Goal: Register for event/course

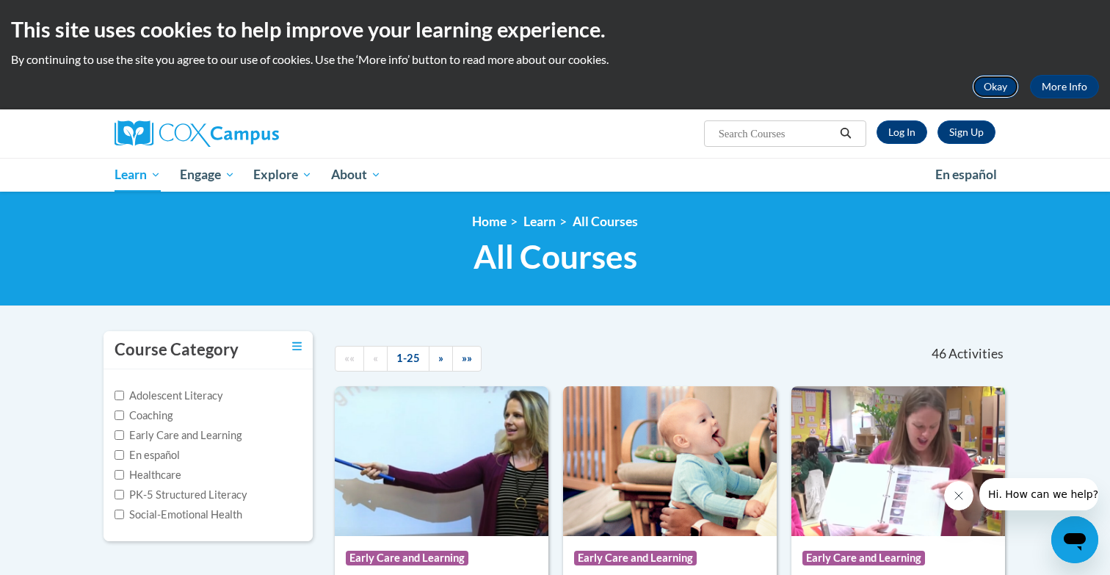
click at [997, 84] on button "Okay" at bounding box center [995, 86] width 47 height 23
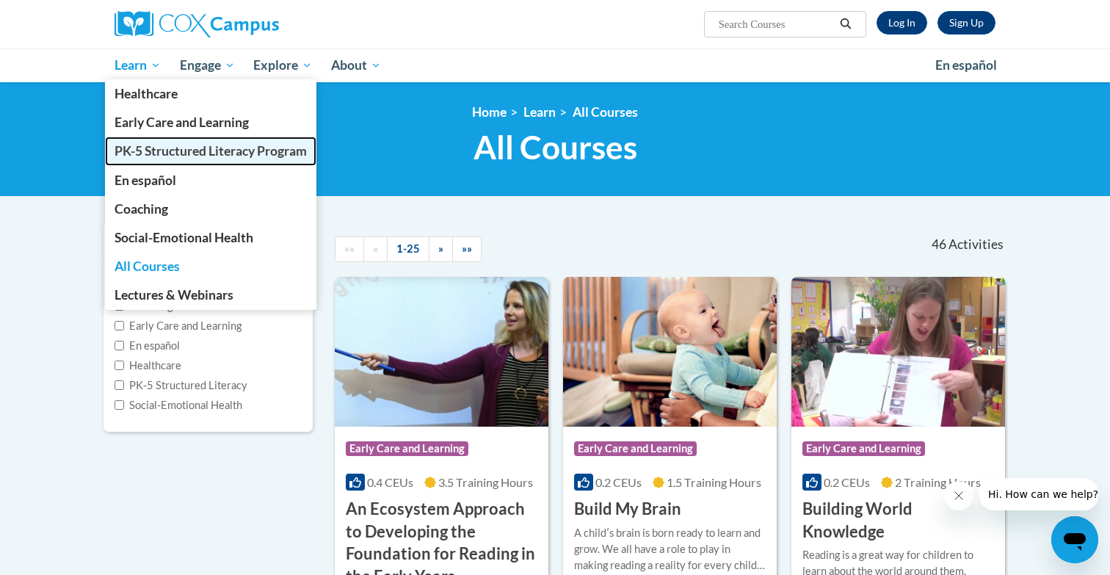
click at [172, 142] on link "PK-5 Structured Literacy Program" at bounding box center [210, 151] width 211 height 29
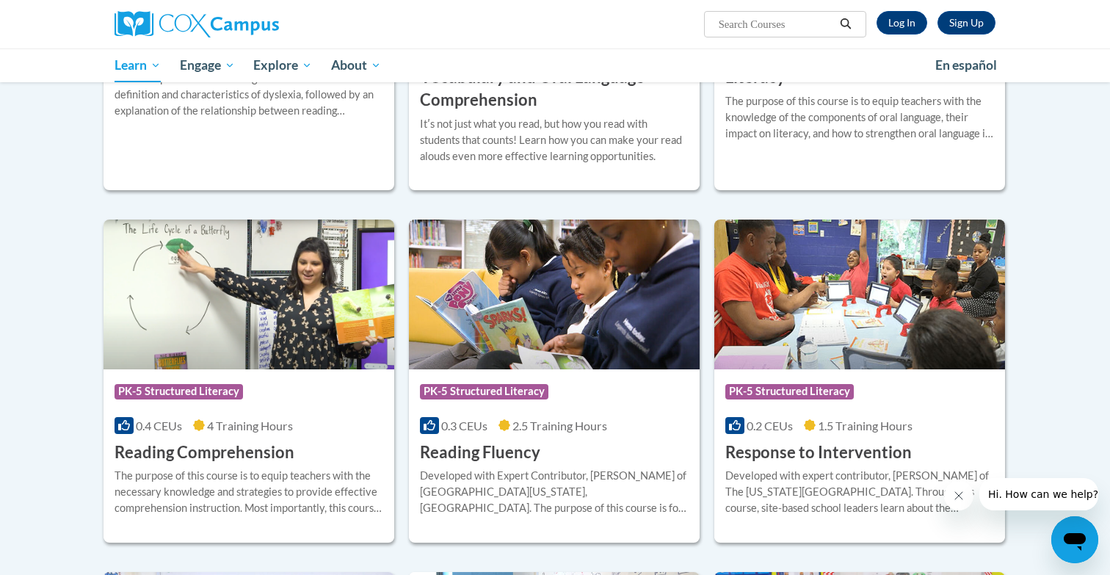
scroll to position [851, 0]
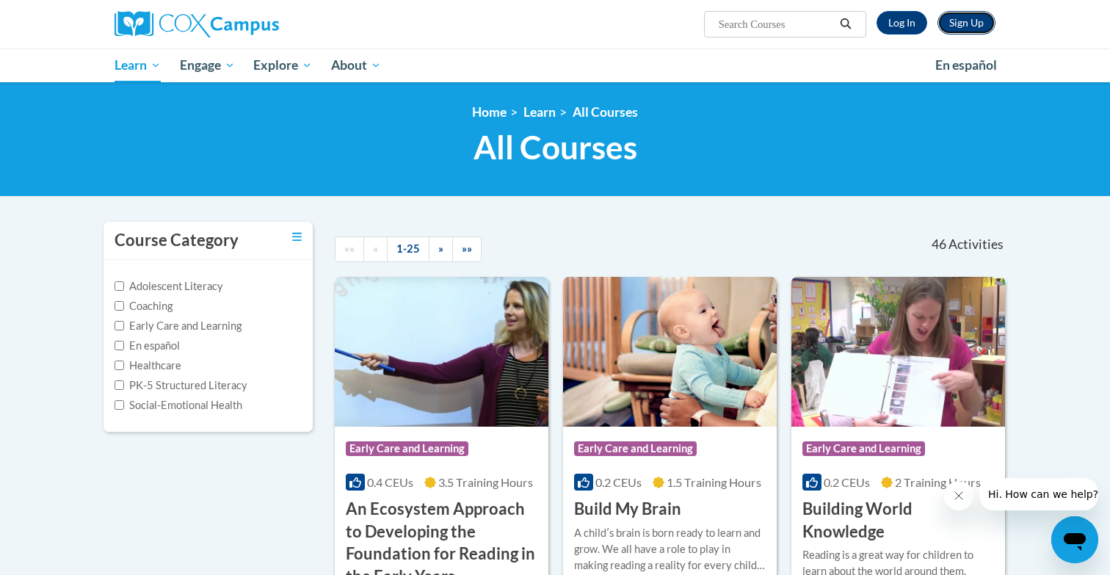
click at [955, 24] on link "Sign Up" at bounding box center [966, 22] width 58 height 23
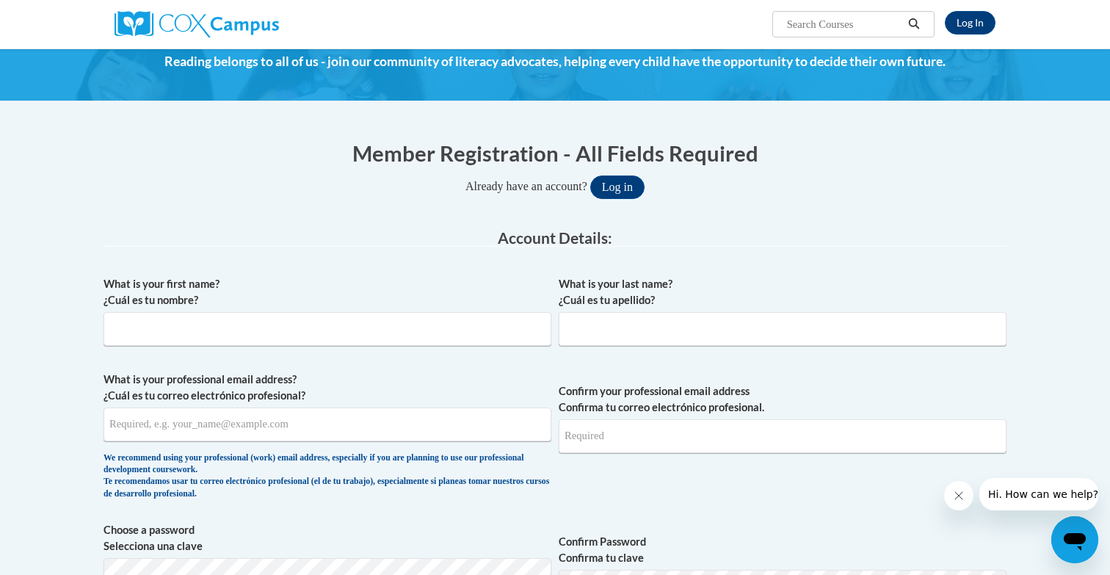
scroll to position [62, 0]
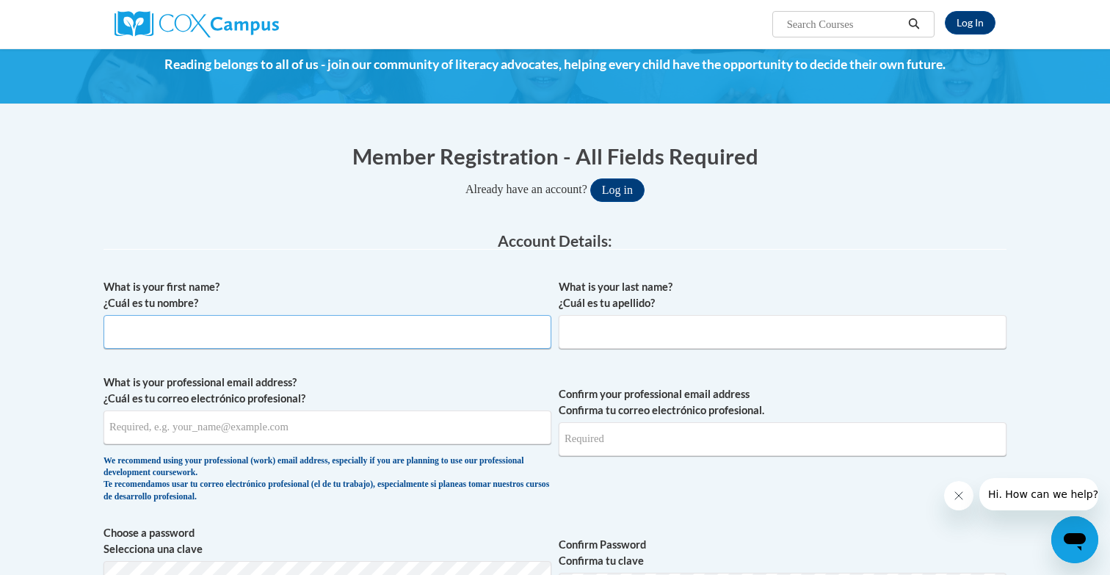
click at [454, 338] on input "What is your first name? ¿Cuál es tu nombre?" at bounding box center [327, 332] width 448 height 34
type input "Manasa"
type input "Thumu"
type input "mthumu05@gmail.com"
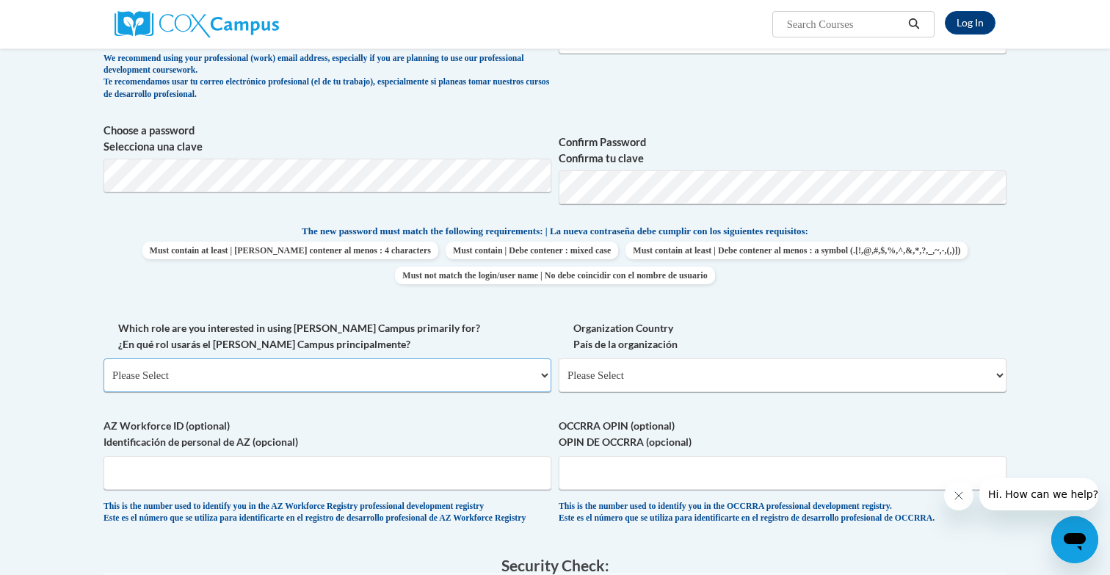
scroll to position [468, 0]
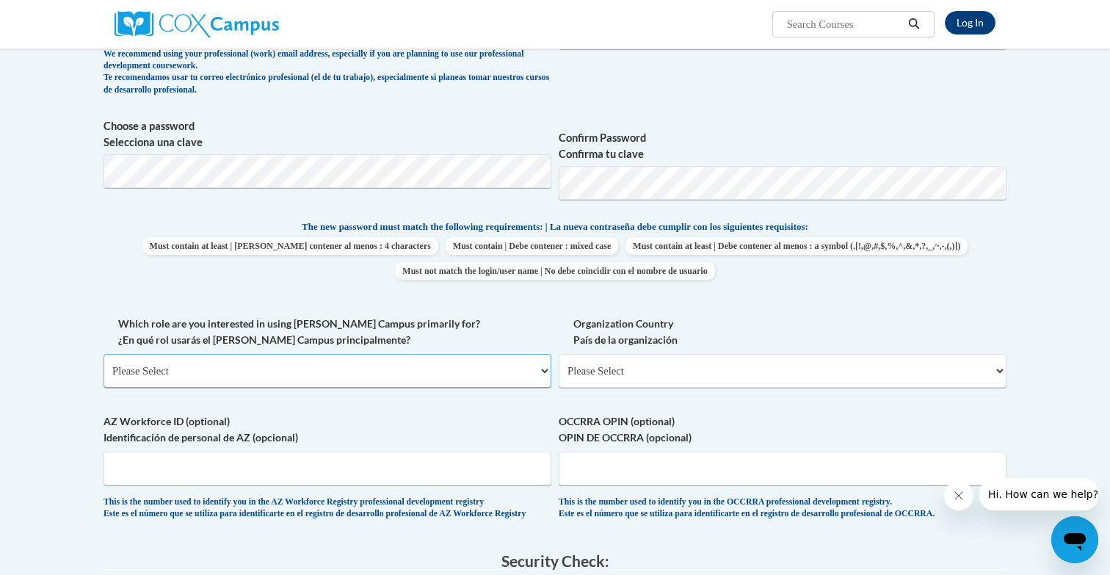
click at [504, 374] on select "Please Select College/University | Colegio/Universidad Community/Nonprofit Part…" at bounding box center [327, 371] width 448 height 34
select select "49058d88-fc43-4af8-93ac-fa8ced758464"
click at [103, 354] on select "Please Select College/University | Colegio/Universidad Community/Nonprofit Part…" at bounding box center [327, 371] width 448 height 34
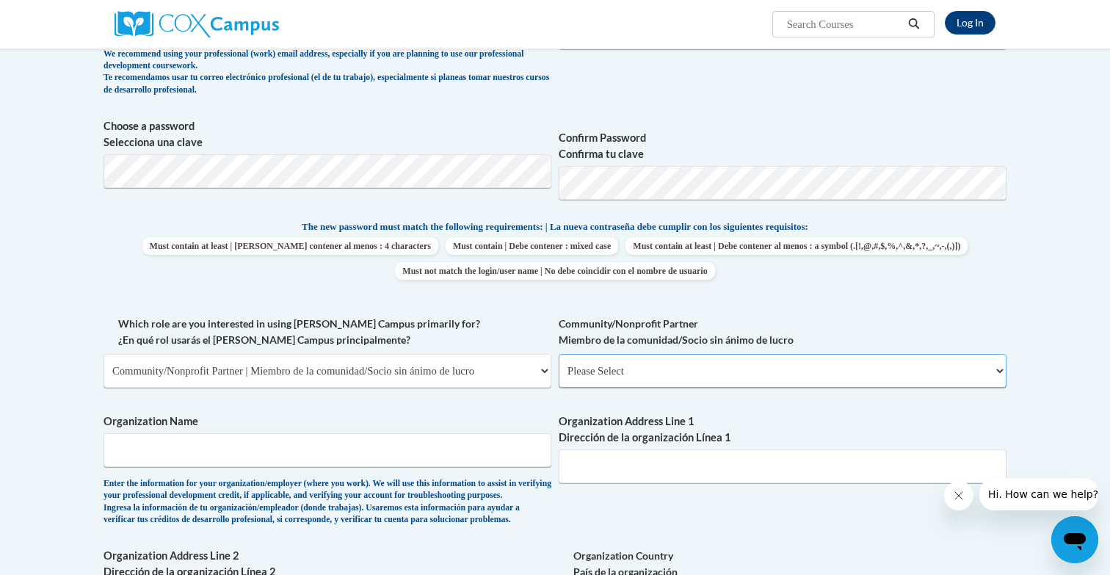
click at [606, 380] on select "Please Select Advocate | Defensor(a) Business/Private Company | Negocio o empre…" at bounding box center [783, 371] width 448 height 34
select select "d0068fd4-34ff-45e9-99e1-70a0b5fa68d7"
click at [559, 354] on select "Please Select Advocate | Defensor(a) Business/Private Company | Negocio o empre…" at bounding box center [783, 371] width 448 height 34
click at [477, 441] on input "Organization Name" at bounding box center [327, 450] width 448 height 34
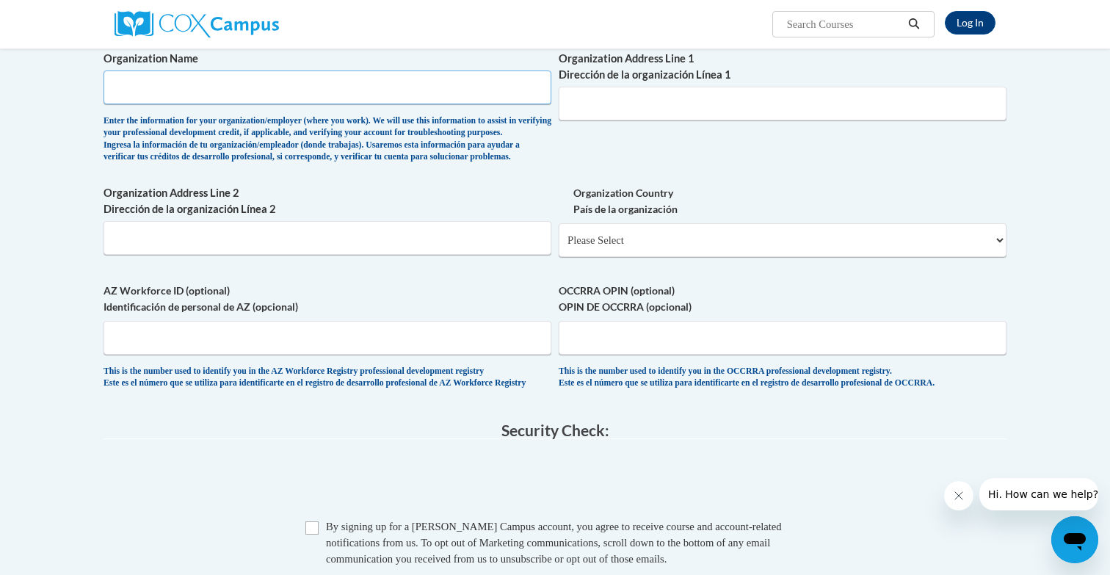
scroll to position [611, 0]
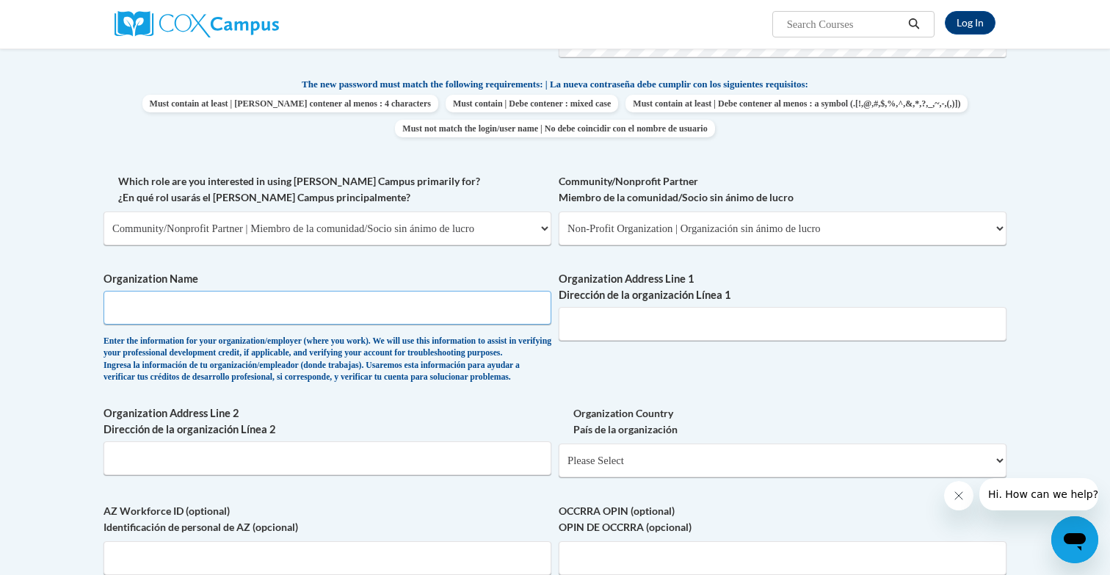
click at [441, 304] on input "Organization Name" at bounding box center [327, 308] width 448 height 34
type input "Teach for America"
click at [606, 385] on div "What is your first name? ¿Cuál es tu nombre? Manasa What is your last name? ¿Cu…" at bounding box center [554, 173] width 903 height 901
click at [636, 319] on input "Organization Address Line 1 Dirección de la organización Línea 1" at bounding box center [783, 324] width 448 height 34
click at [597, 363] on div "What is your first name? ¿Cuál es tu nombre? Manasa What is your last name? ¿Cu…" at bounding box center [554, 173] width 903 height 901
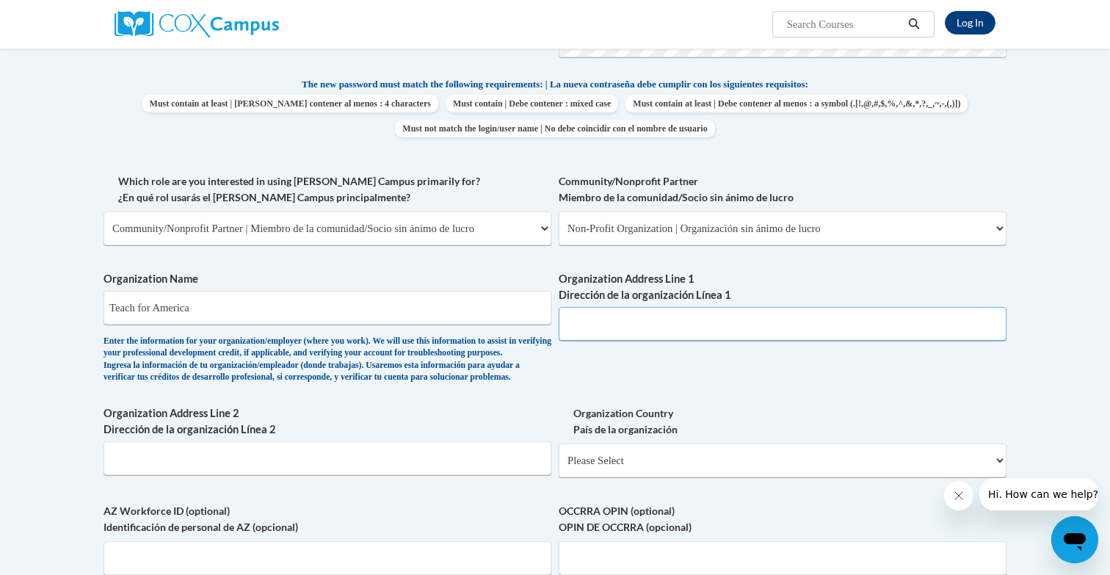
click at [619, 309] on input "Organization Address Line 1 Dirección de la organización Línea 1" at bounding box center [783, 324] width 448 height 34
paste input "25 Broadway 12th floor, New York, NY 10004"
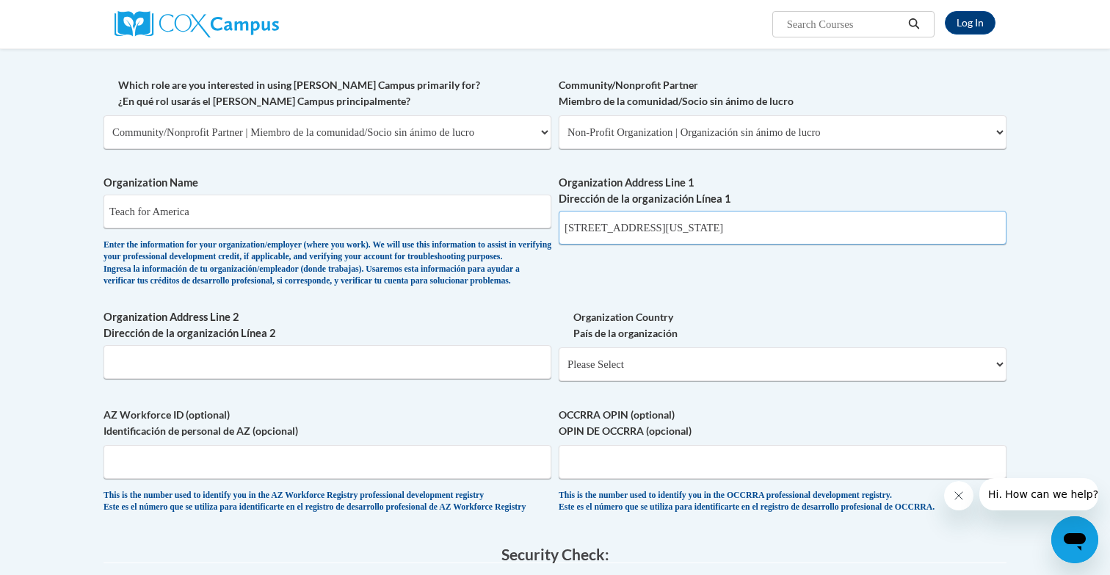
scroll to position [702, 0]
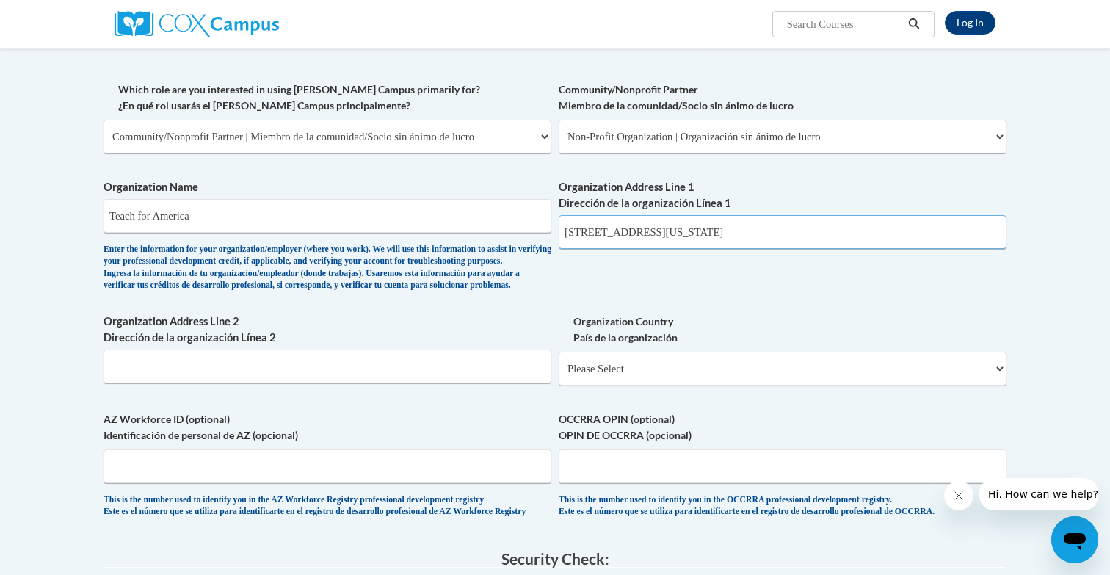
type input "25 Broadway 12th floor, New York, NY 10004"
click at [694, 346] on label "Organization Country País de la organización" at bounding box center [783, 329] width 448 height 32
click at [694, 362] on select "Please Select United States | Estados Unidos Outside of the United States | Fue…" at bounding box center [783, 369] width 448 height 34
click at [684, 385] on select "Please Select United States | Estados Unidos Outside of the United States | Fue…" at bounding box center [783, 369] width 448 height 34
select select "ad49bcad-a171-4b2e-b99c-48b446064914"
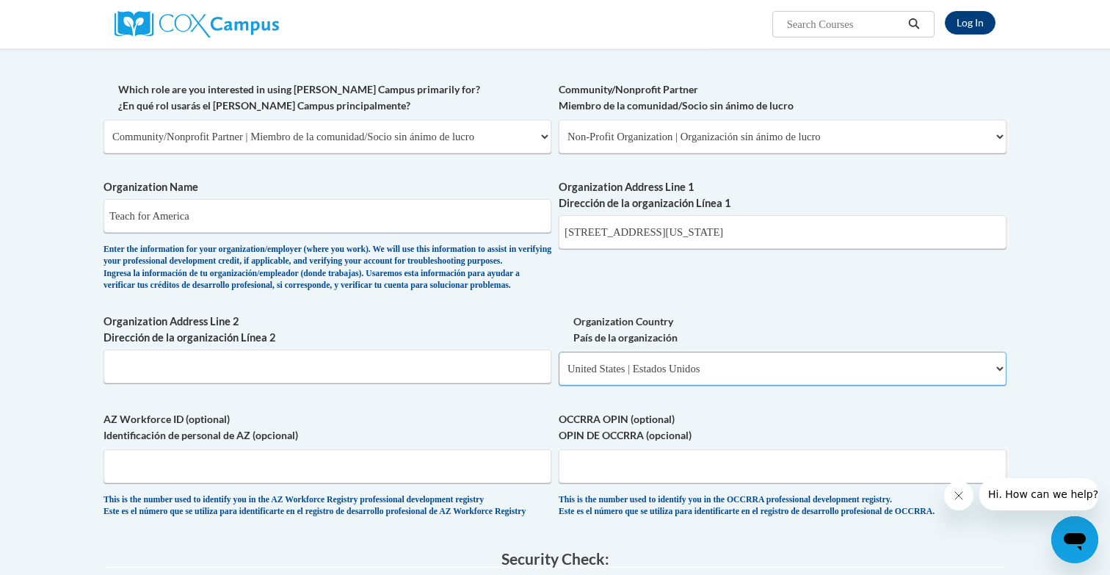
click at [559, 375] on select "Please Select United States | Estados Unidos Outside of the United States | Fue…" at bounding box center [783, 369] width 448 height 34
select select
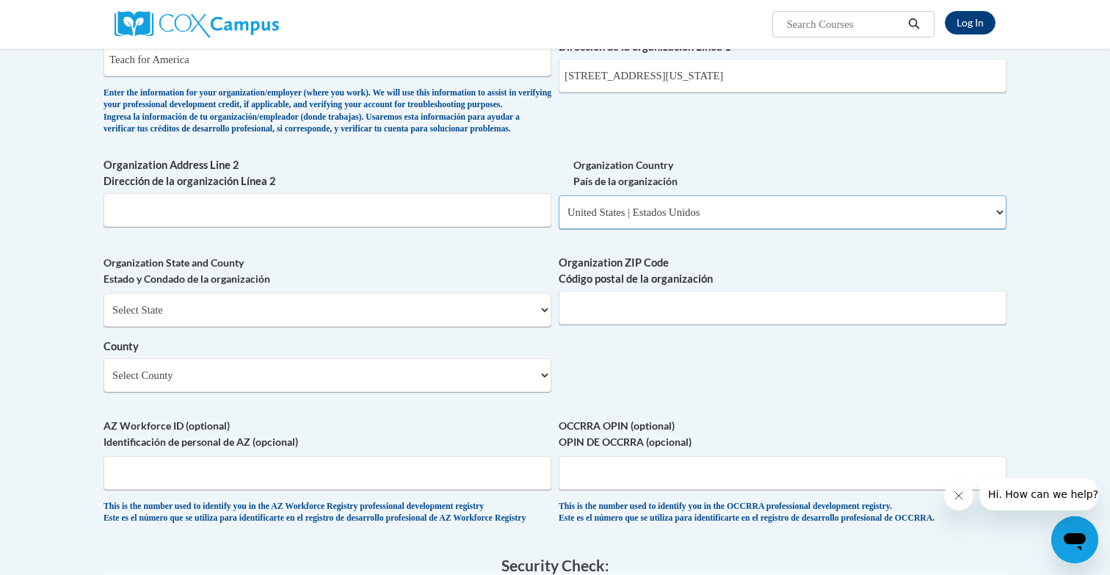
scroll to position [887, 0]
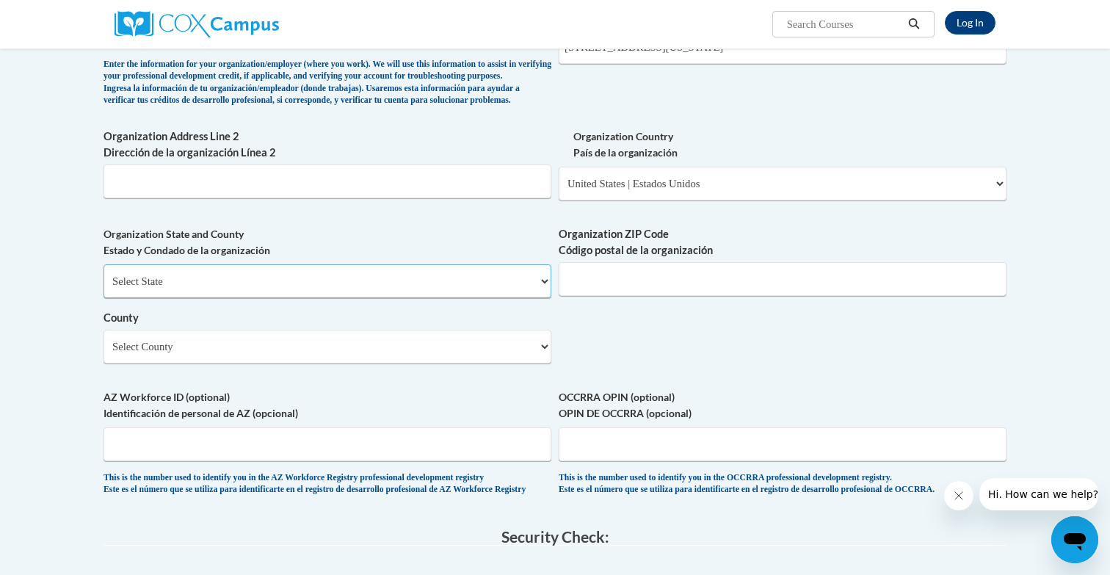
click at [481, 298] on select "Select State Alabama Alaska Arizona Arkansas California Colorado Connecticut De…" at bounding box center [327, 281] width 448 height 34
select select "New York"
click at [103, 288] on select "Select State Alabama Alaska Arizona Arkansas California Colorado Connecticut De…" at bounding box center [327, 281] width 448 height 34
click at [608, 296] on input "Organization ZIP Code Código postal de la organización" at bounding box center [783, 279] width 448 height 34
type input "10004"
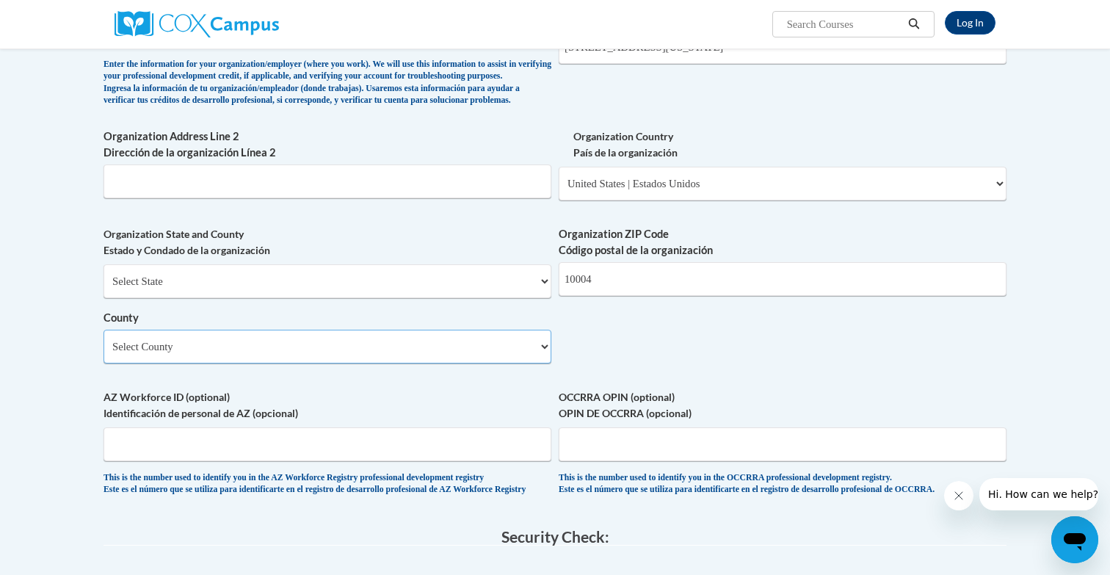
click at [435, 363] on select "Select County Albany Allegany Bronx Broome Cattaraugus Cayuga Chautauqua Chemun…" at bounding box center [327, 347] width 448 height 34
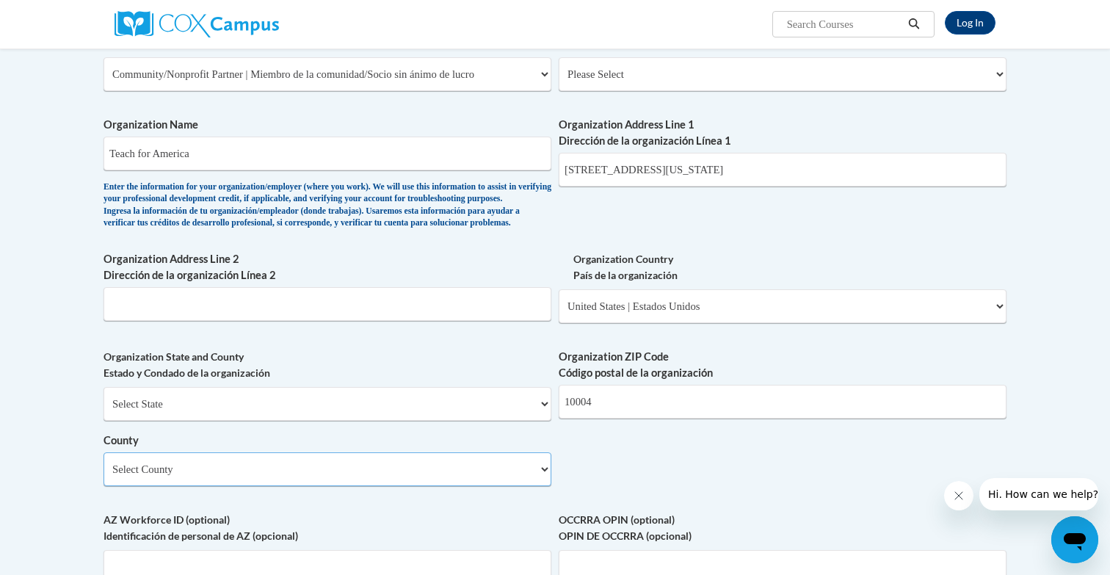
scroll to position [623, 0]
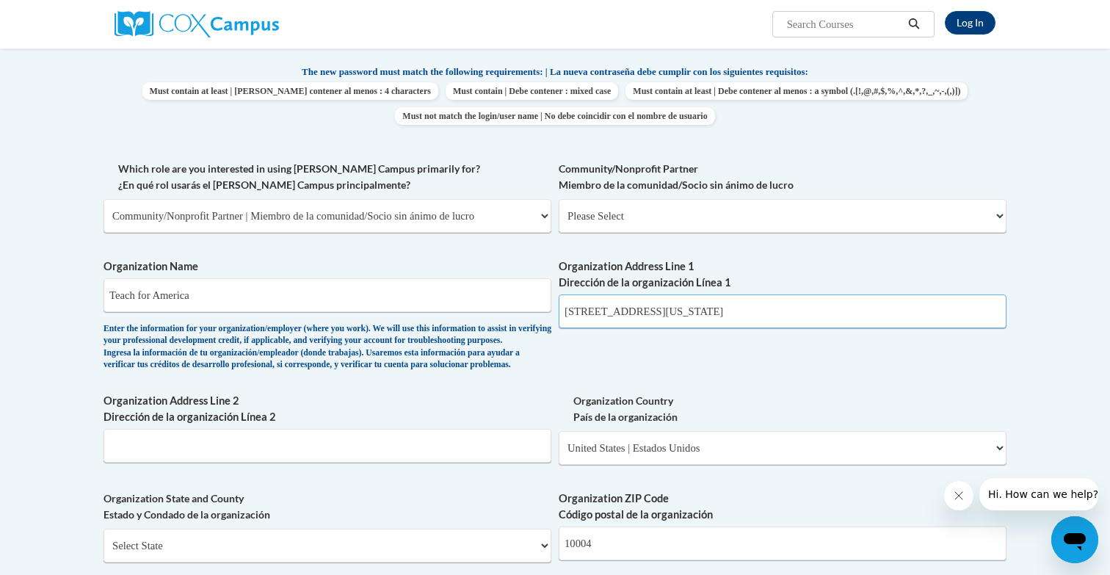
drag, startPoint x: 807, startPoint y: 312, endPoint x: 674, endPoint y: 308, distance: 132.9
click at [674, 308] on input "25 Broadway 12th floor, New York, NY 10004" at bounding box center [783, 311] width 448 height 34
type input "25 Broadway 12th floor"
click at [639, 366] on div "What is your first name? ¿Cuál es tu nombre? Manasa What is your last name? ¿Cu…" at bounding box center [554, 242] width 903 height 1064
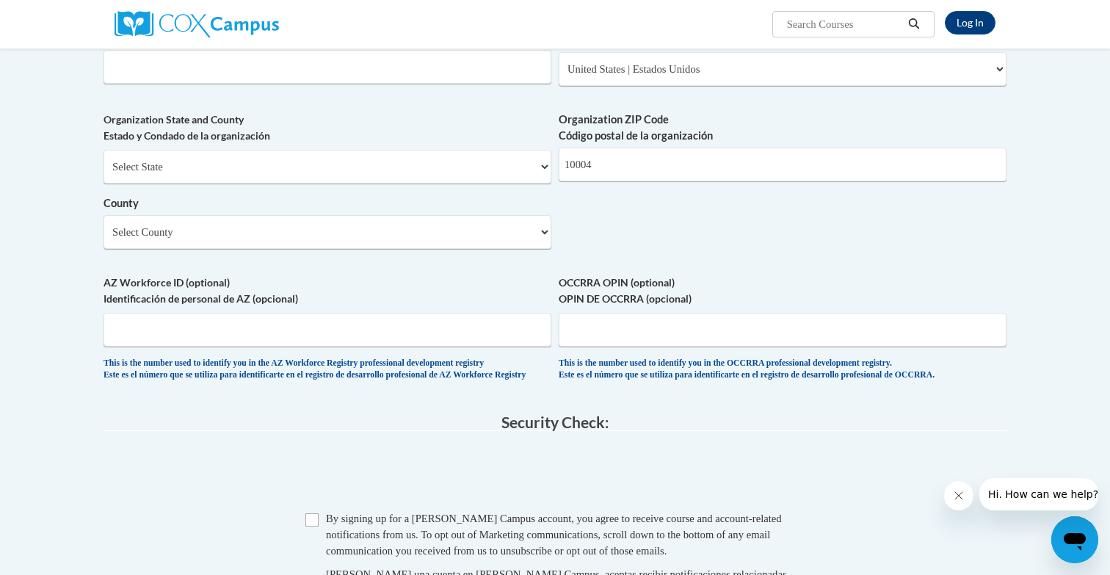
scroll to position [1010, 0]
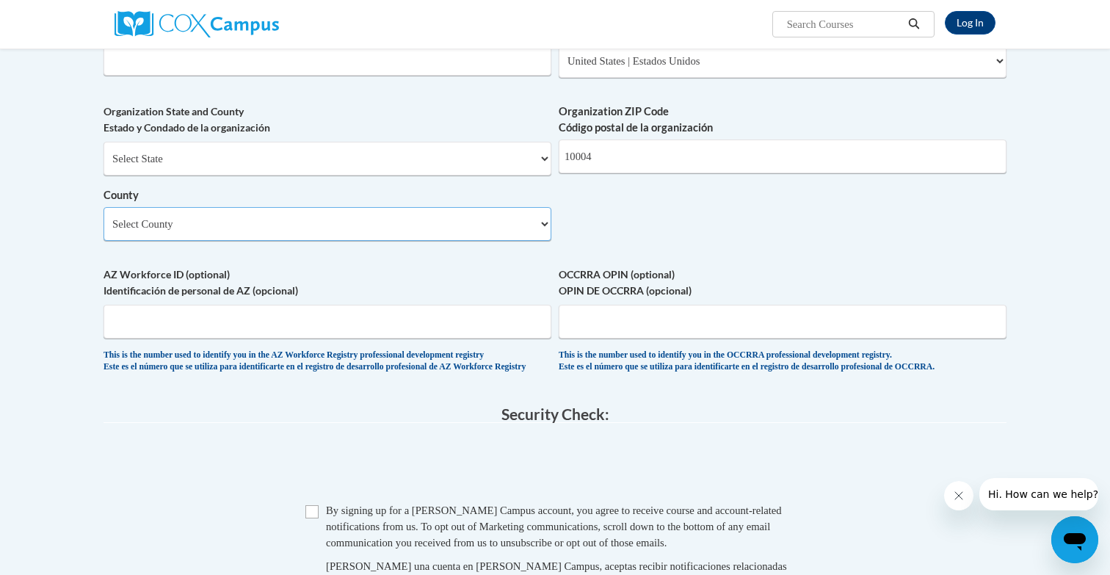
click at [493, 241] on select "Select County Albany Allegany Bronx Broome Cattaraugus Cayuga Chautauqua Chemun…" at bounding box center [327, 224] width 448 height 34
click at [421, 203] on label "County" at bounding box center [327, 195] width 448 height 16
click at [421, 225] on select "Select County Albany Allegany Bronx Broome Cattaraugus Cayuga Chautauqua Chemun…" at bounding box center [327, 224] width 448 height 34
click at [407, 241] on select "Select County Albany Allegany Bronx Broome Cattaraugus Cayuga Chautauqua Chemun…" at bounding box center [327, 224] width 448 height 34
select select "New York"
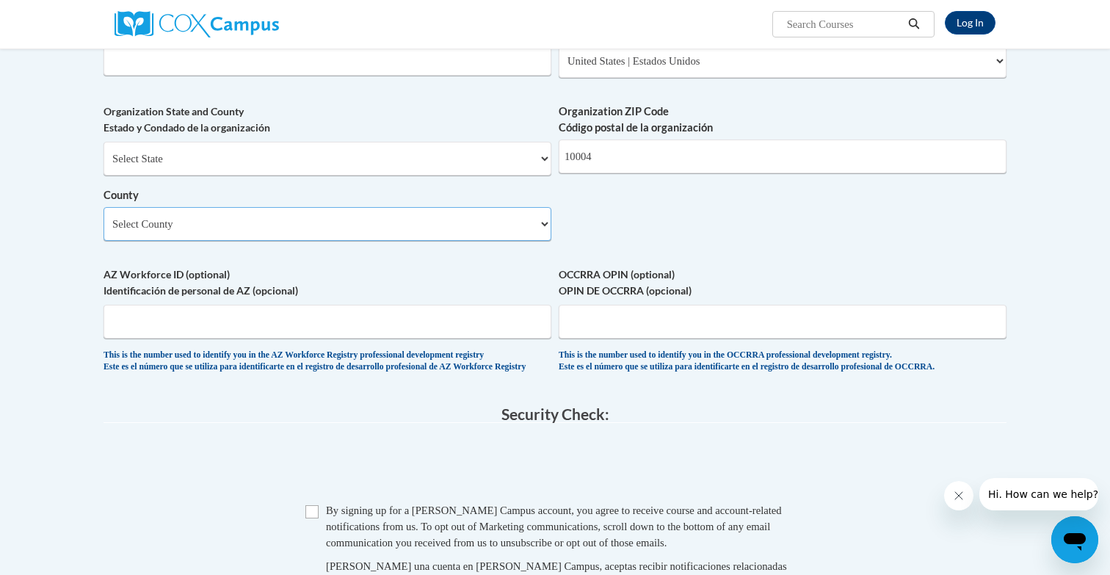
click at [103, 230] on select "Select County Albany Allegany Bronx Broome Cattaraugus Cayuga Chautauqua Chemun…" at bounding box center [327, 224] width 448 height 34
click at [559, 292] on label "OCCRRA OPIN (optional) OPIN DE OCCRRA (opcional)" at bounding box center [783, 282] width 448 height 32
click at [559, 305] on input "OCCRRA OPIN (optional) OPIN DE OCCRRA (opcional)" at bounding box center [783, 322] width 448 height 34
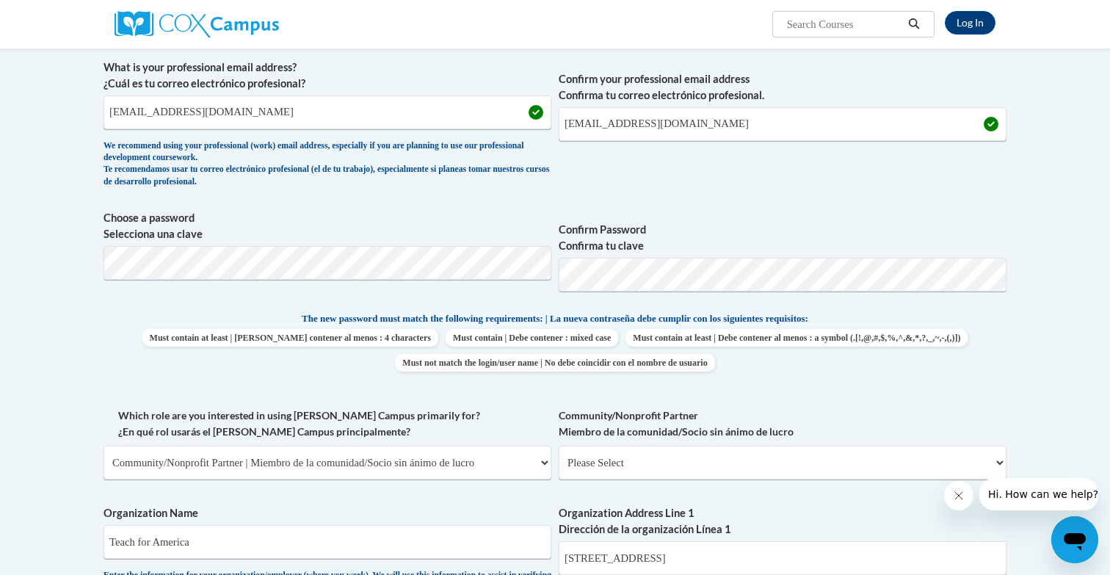
scroll to position [584, 0]
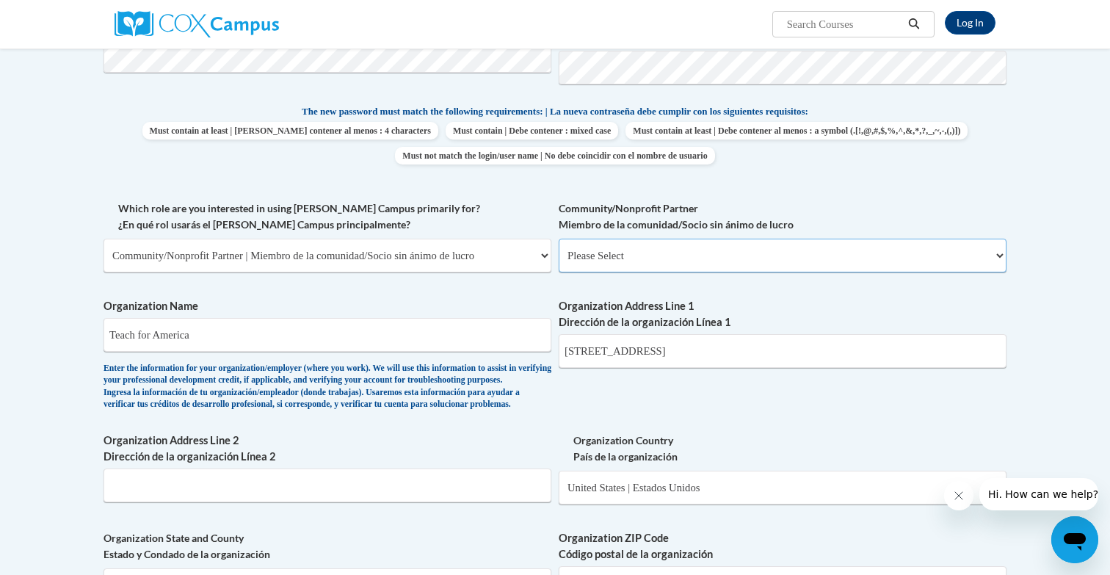
click at [617, 264] on select "Please Select Advocate | Defensor(a) Business/Private Company | Negocio o empre…" at bounding box center [783, 256] width 448 height 34
select select "d0068fd4-34ff-45e9-99e1-70a0b5fa68d7"
click at [559, 239] on select "Please Select Advocate | Defensor(a) Business/Private Company | Negocio o empre…" at bounding box center [783, 256] width 448 height 34
select select "null"
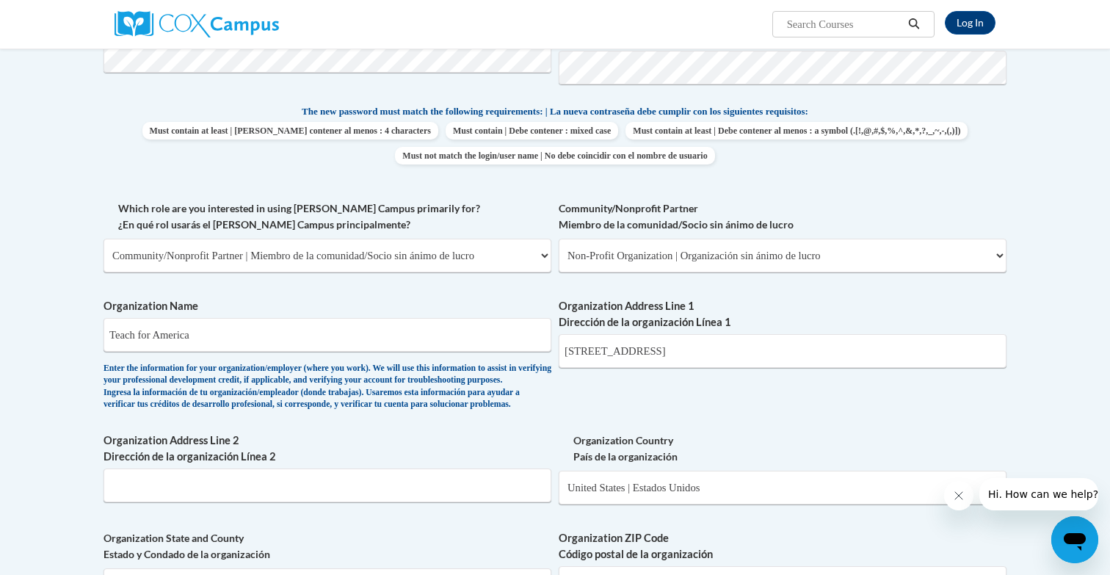
click at [536, 291] on div "What is your first name? ¿Cuál es tu nombre? Manasa What is your last name? ¿Cu…" at bounding box center [554, 282] width 903 height 1064
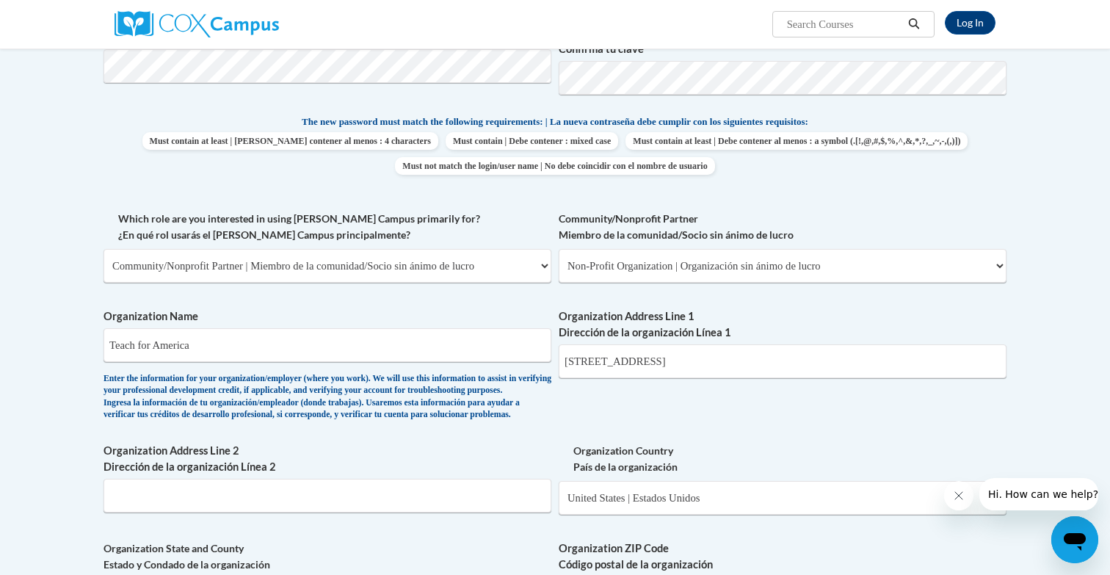
scroll to position [578, 0]
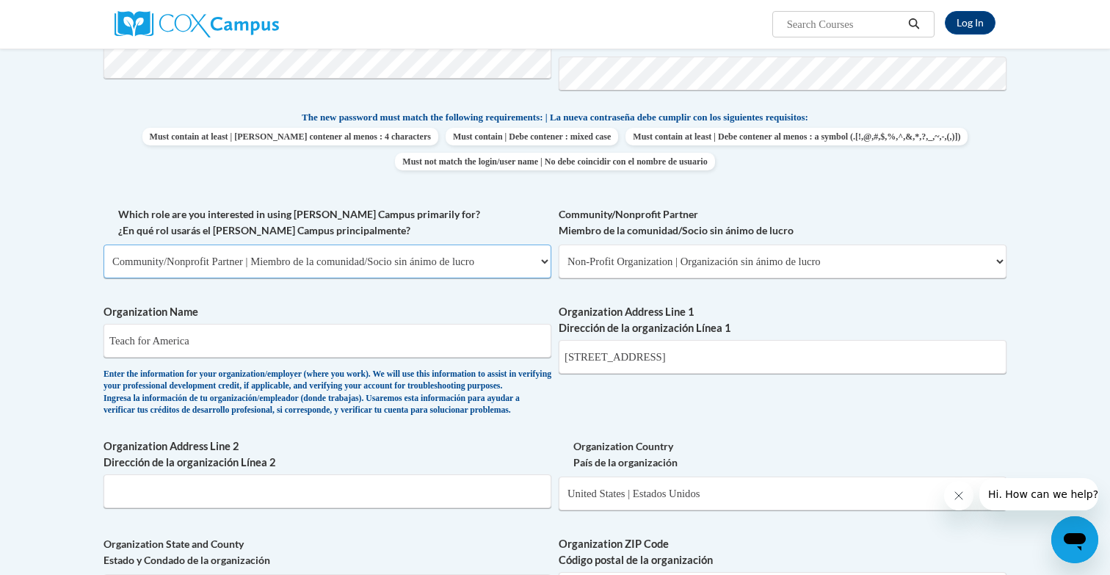
click at [531, 262] on select "Please Select College/University | Colegio/Universidad Community/Nonprofit Part…" at bounding box center [327, 261] width 448 height 34
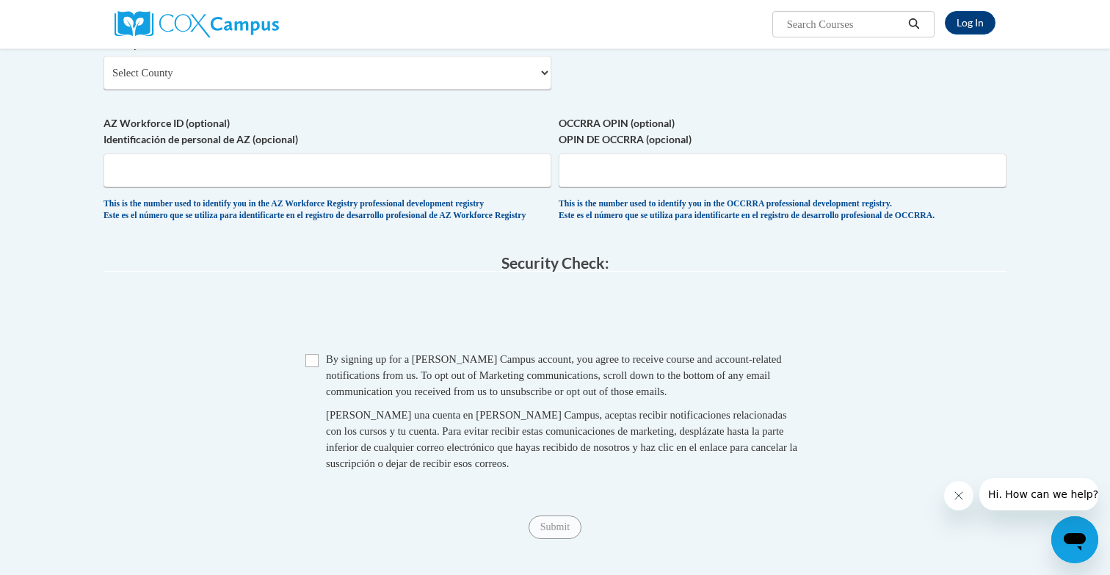
scroll to position [1196, 0]
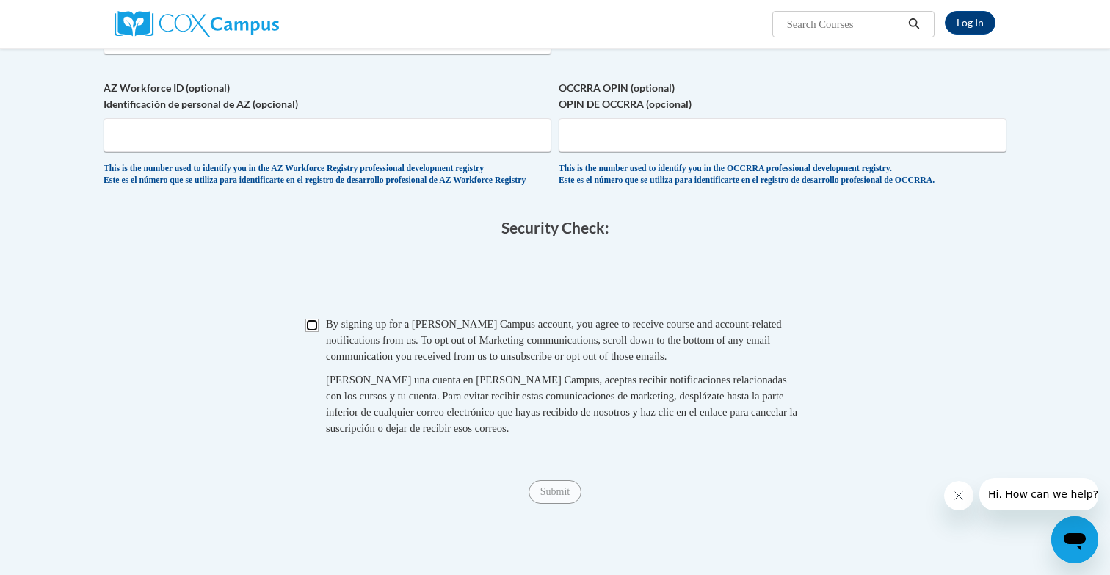
click at [310, 332] on input "Checkbox" at bounding box center [311, 325] width 13 height 13
checkbox input "true"
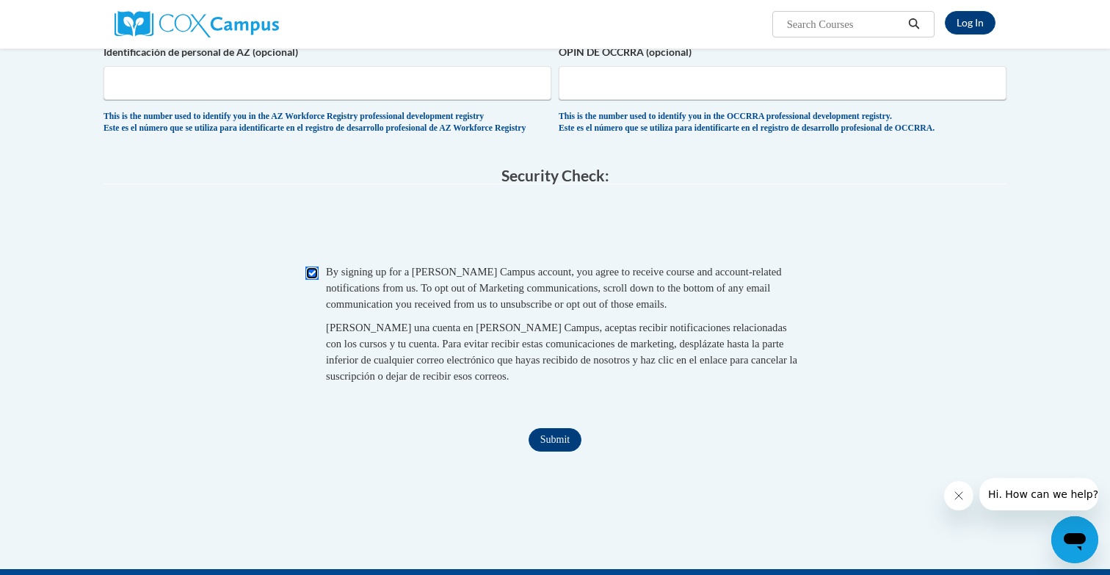
scroll to position [1347, 0]
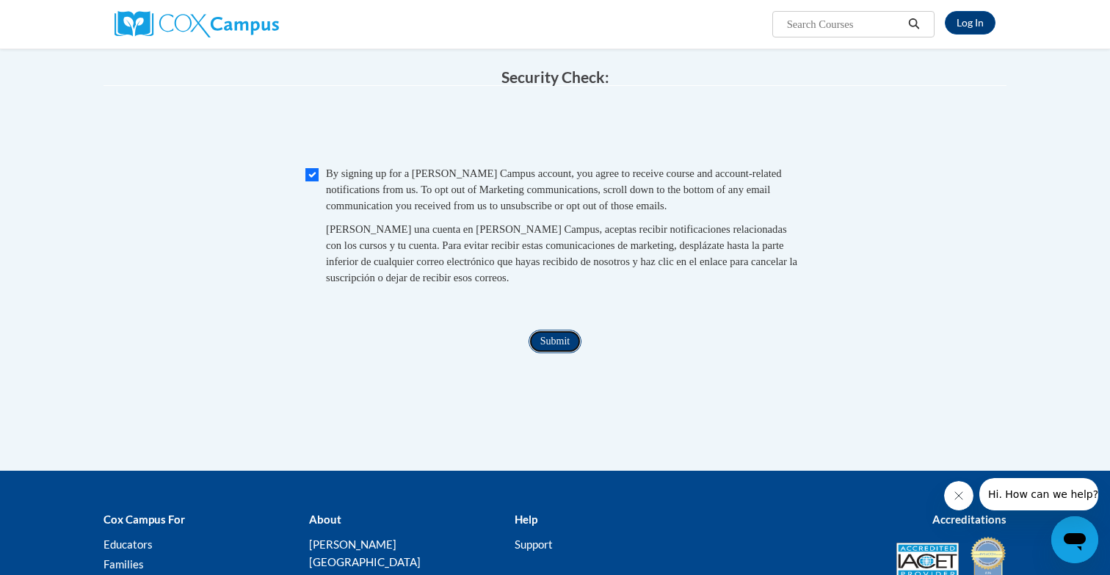
click at [566, 353] on input "Submit" at bounding box center [554, 341] width 53 height 23
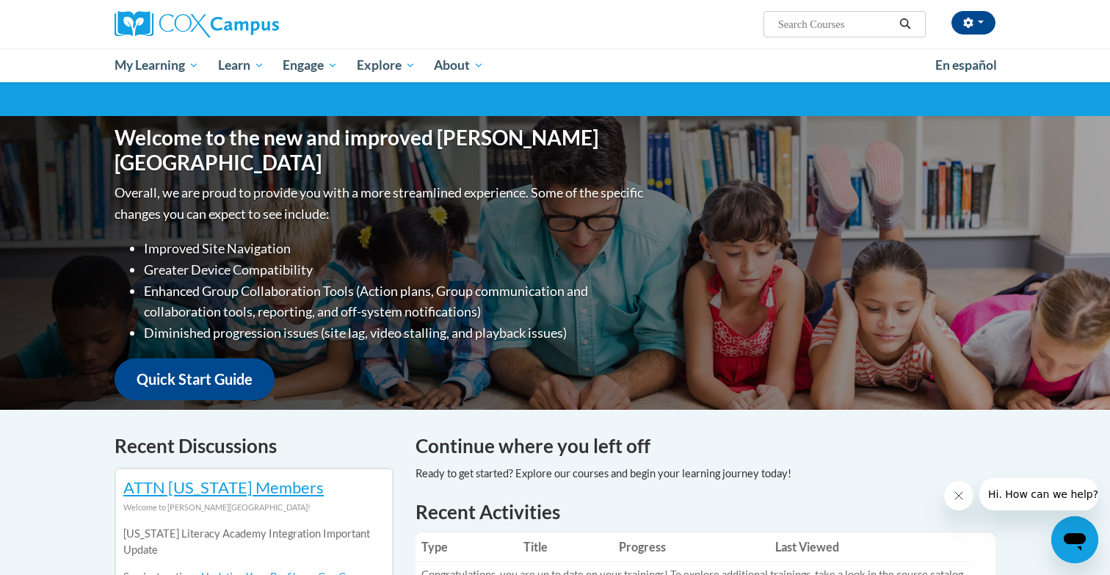
scroll to position [106, 0]
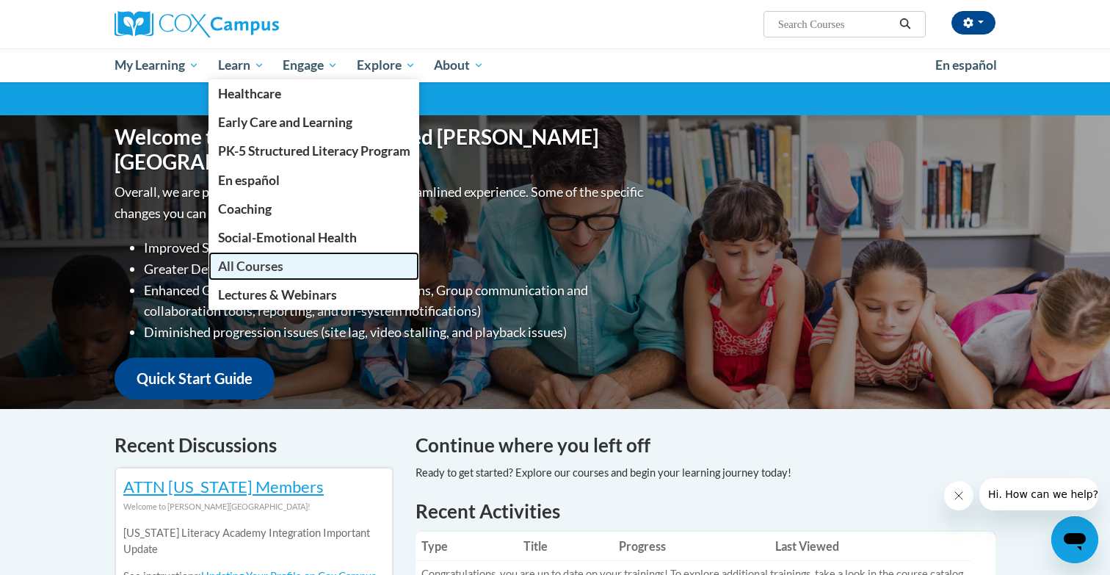
click at [288, 258] on link "All Courses" at bounding box center [313, 266] width 211 height 29
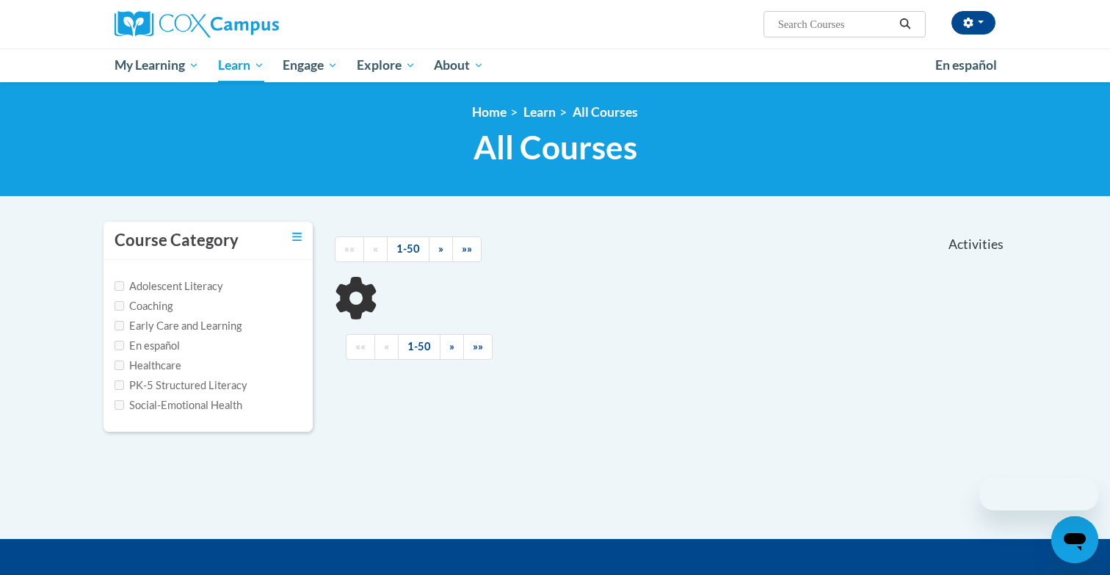
click at [810, 26] on input "Search..." at bounding box center [835, 24] width 117 height 18
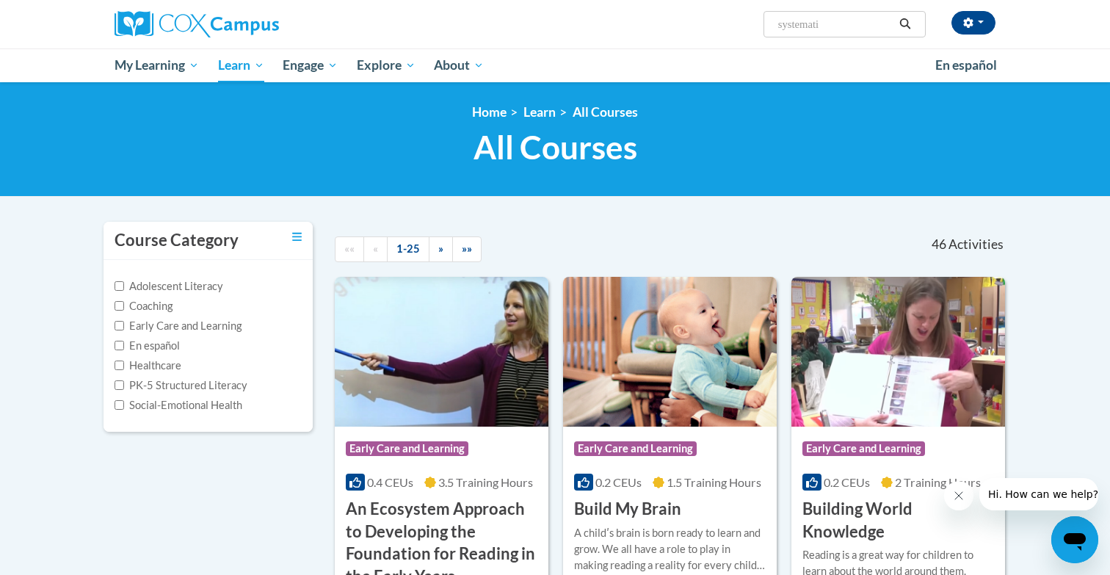
type input "systematic"
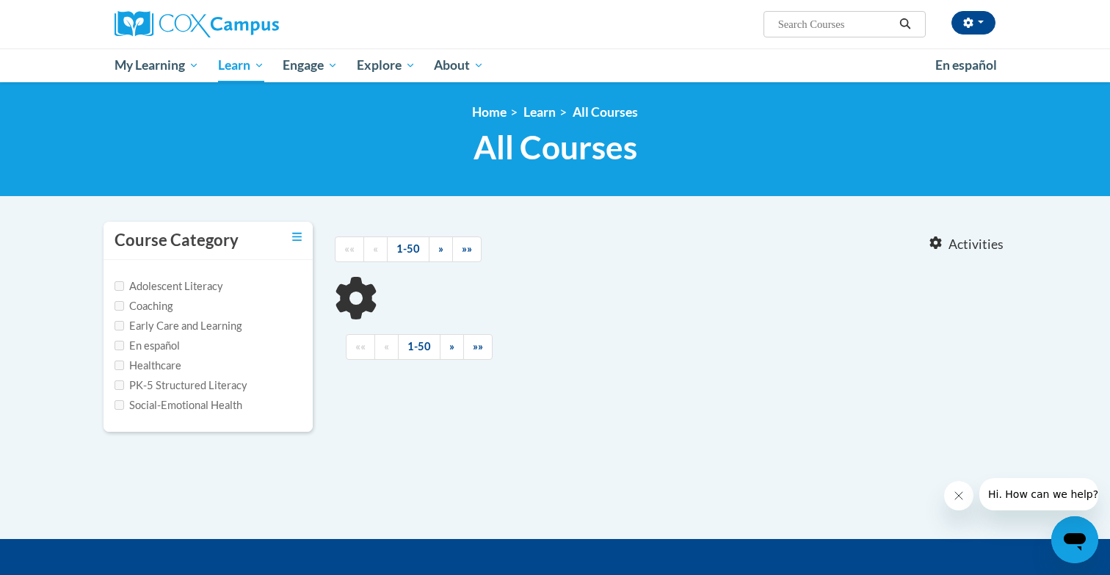
type input "systematic"
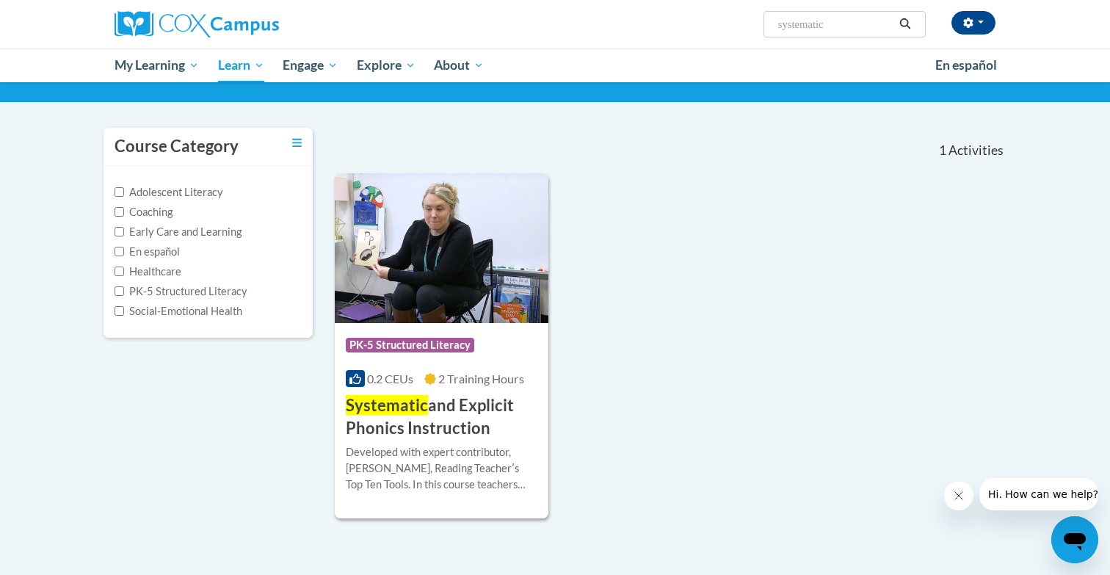
scroll to position [120, 0]
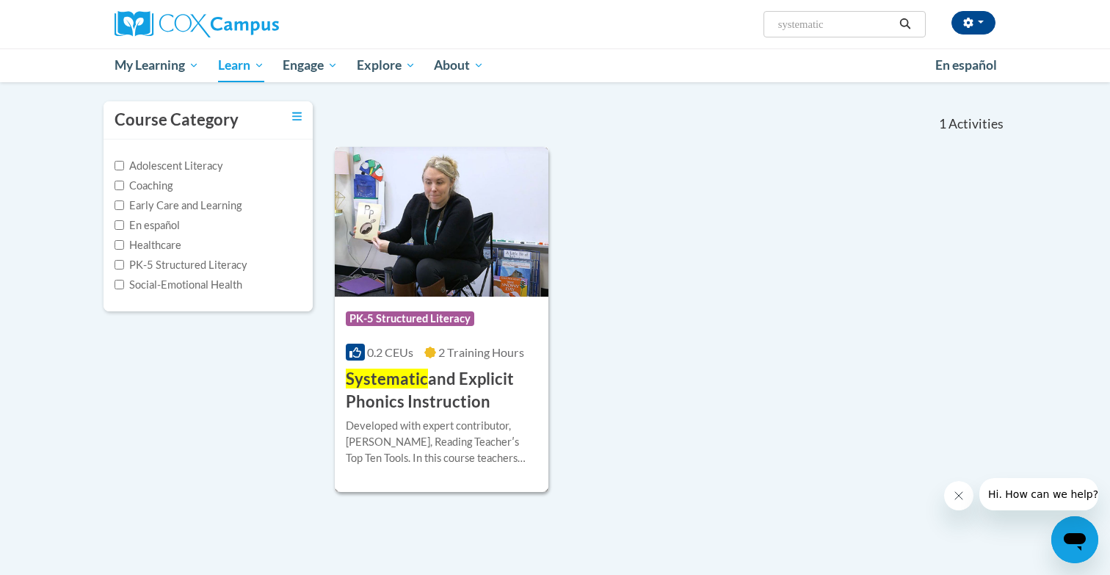
click at [527, 366] on div "Course Category: PK-5 Structured Literacy 0.2 CEUs 2 Training Hours COURSE Syst…" at bounding box center [442, 355] width 214 height 117
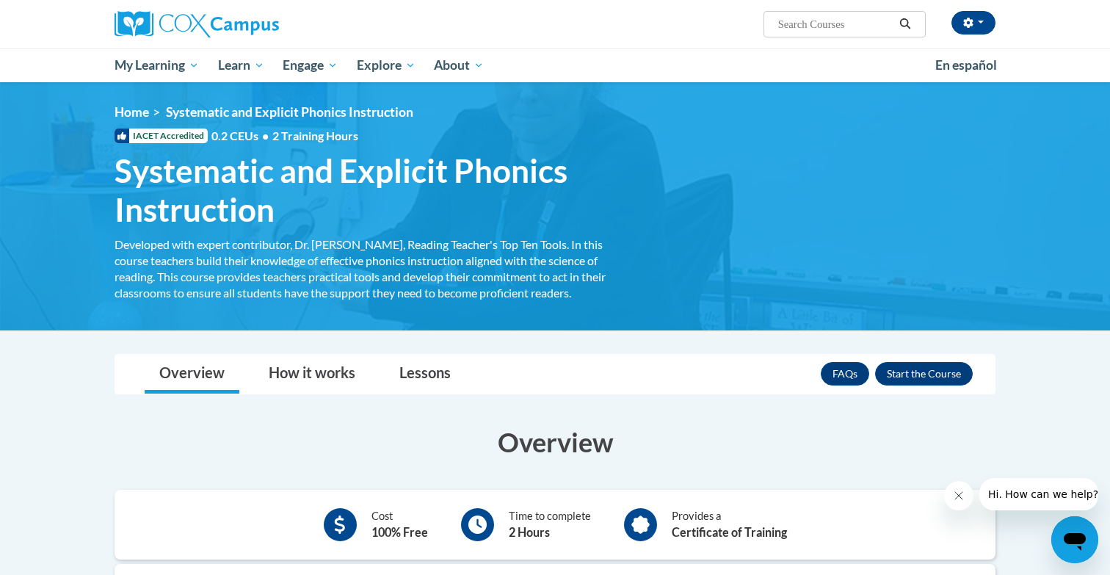
click at [904, 354] on nav "Toggle navigation Overview How it works Lessons Resources FAQs Enroll" at bounding box center [555, 374] width 881 height 40
click at [904, 373] on button "Enroll" at bounding box center [924, 373] width 98 height 23
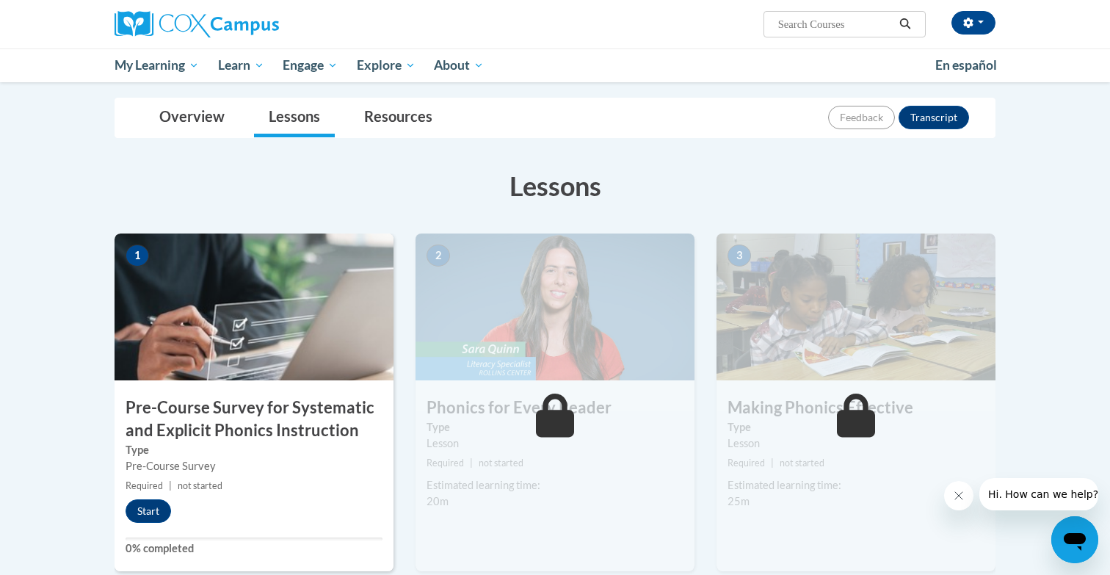
scroll to position [115, 0]
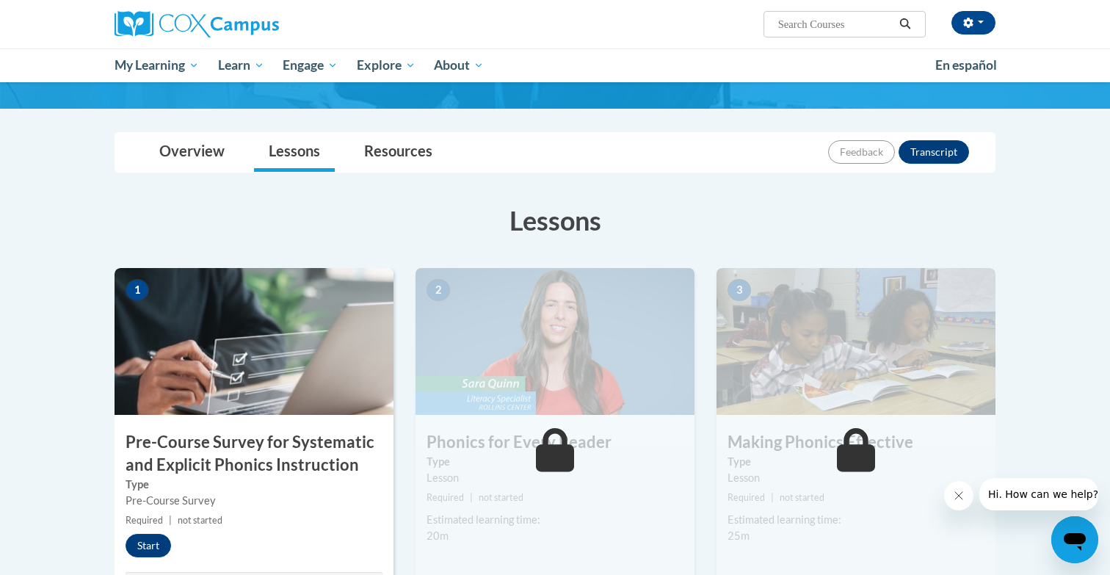
click at [274, 428] on div "1 Pre-Course Survey for Systematic and Explicit Phonics Instruction Type Pre-Co…" at bounding box center [254, 437] width 279 height 338
click at [137, 548] on button "Start" at bounding box center [149, 545] width 46 height 23
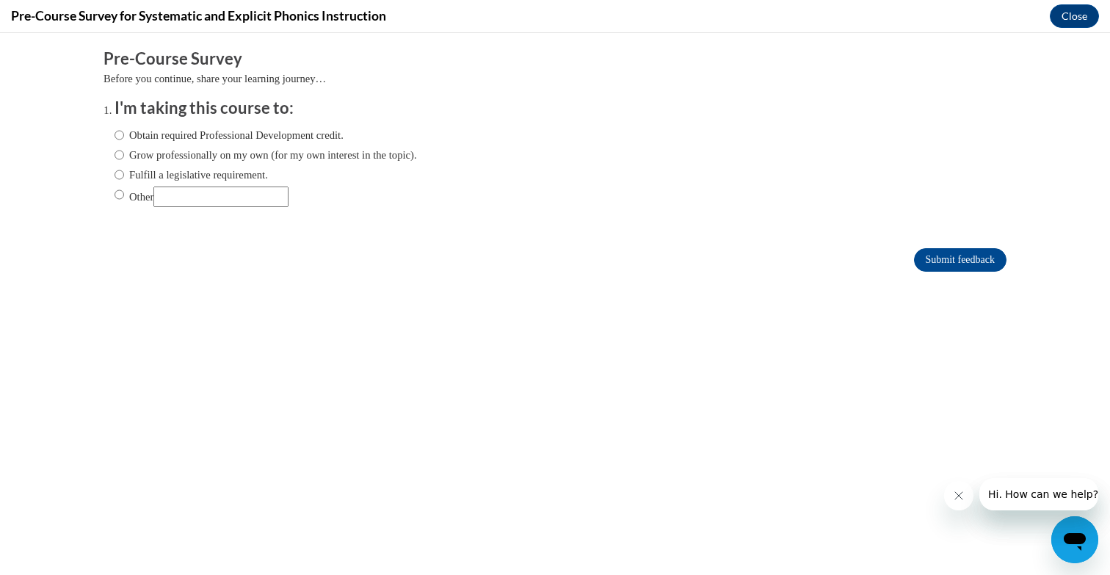
scroll to position [0, 0]
click at [235, 154] on label "Grow professionally on my own (for my own interest in the topic)." at bounding box center [266, 155] width 302 height 16
click at [124, 154] on input "Grow professionally on my own (for my own interest in the topic)." at bounding box center [120, 155] width 10 height 16
radio input "true"
click at [243, 137] on label "Obtain required Professional Development credit." at bounding box center [229, 135] width 229 height 16
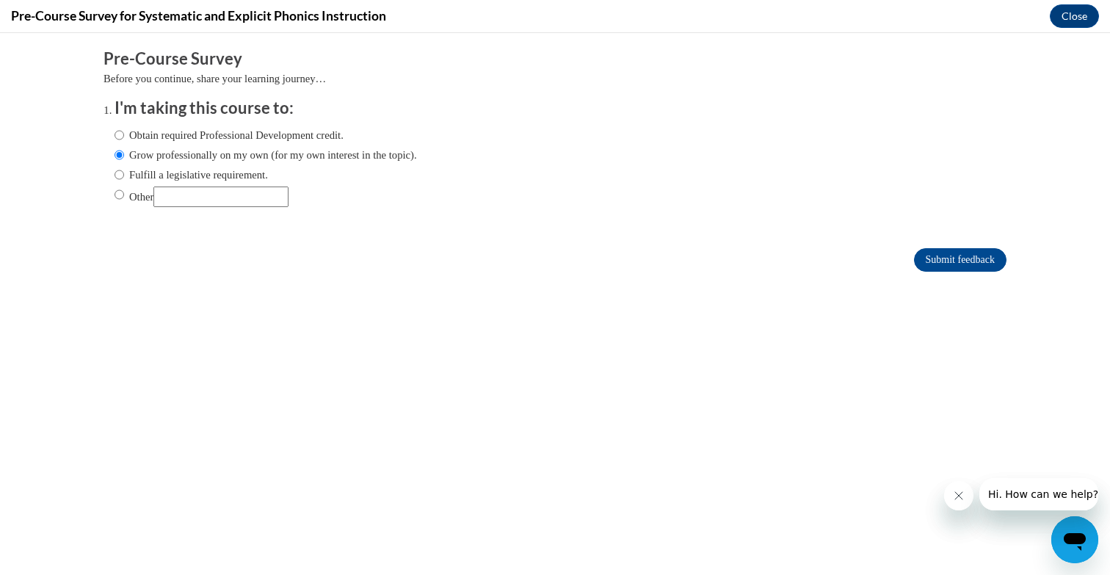
click at [124, 137] on input "Obtain required Professional Development credit." at bounding box center [120, 135] width 10 height 16
radio input "true"
click at [951, 258] on input "Submit feedback" at bounding box center [960, 259] width 92 height 23
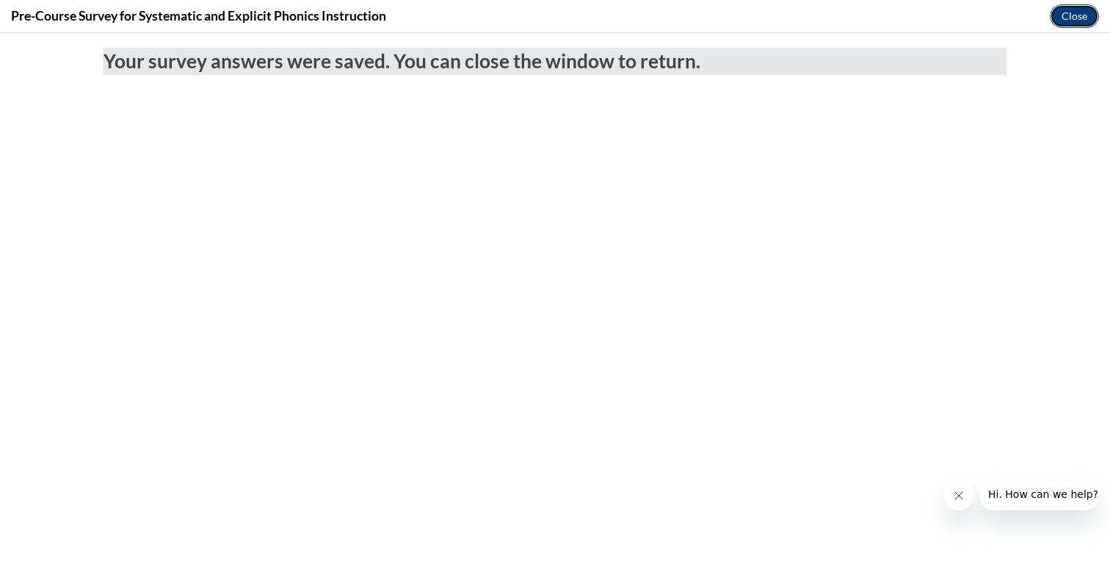
click at [1075, 23] on button "Close" at bounding box center [1074, 15] width 49 height 23
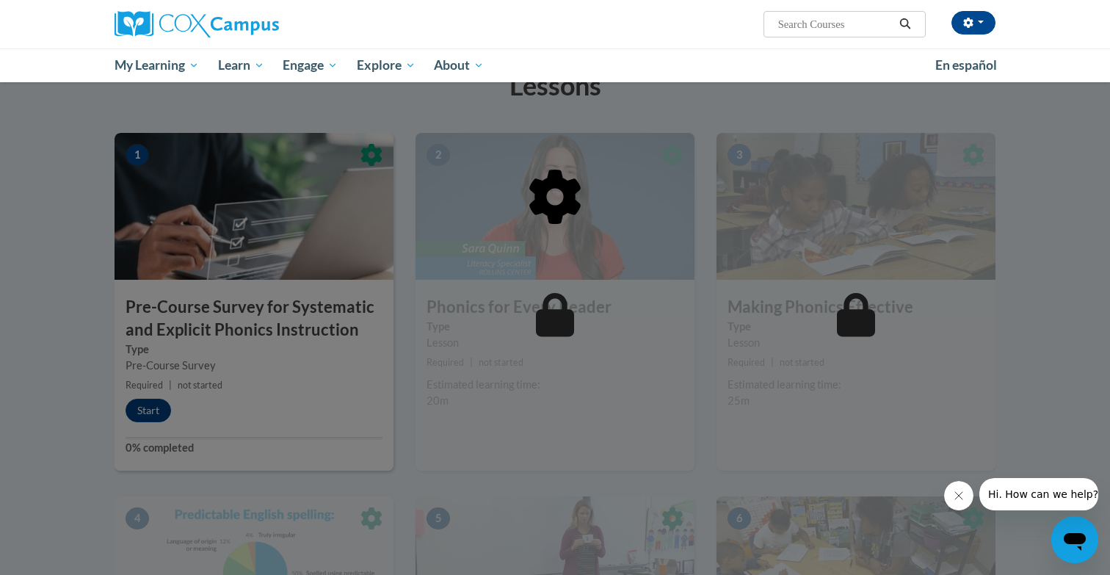
scroll to position [251, 0]
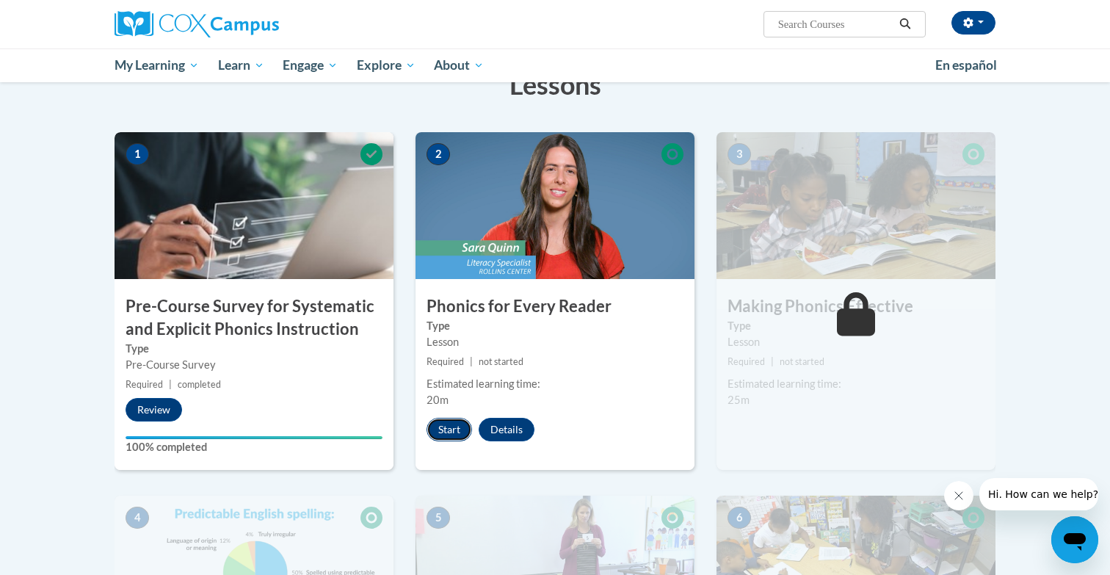
click at [444, 433] on button "Start" at bounding box center [449, 429] width 46 height 23
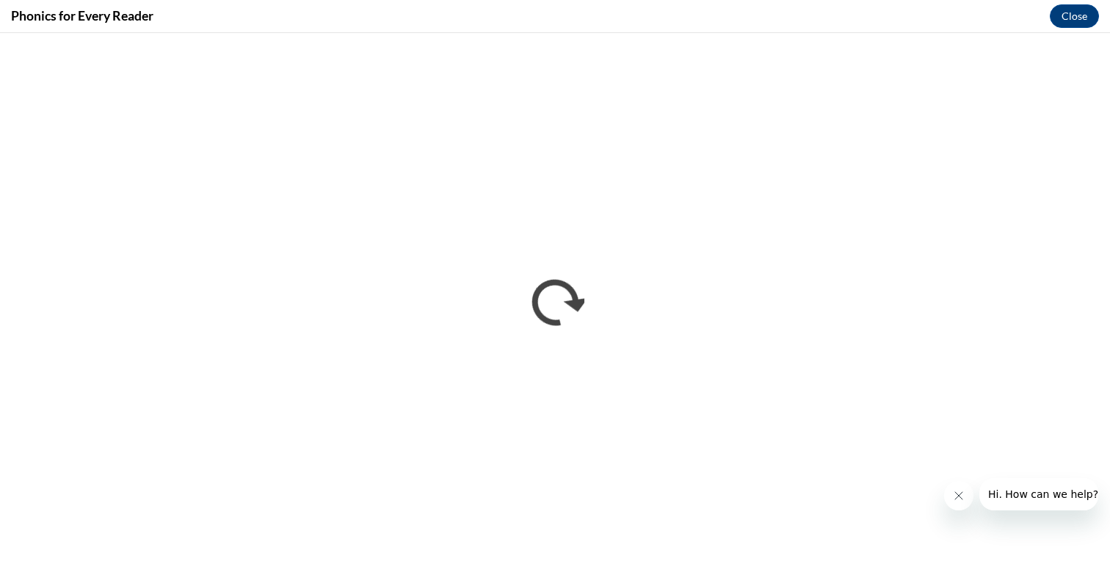
scroll to position [0, 0]
